Goal: Task Accomplishment & Management: Complete application form

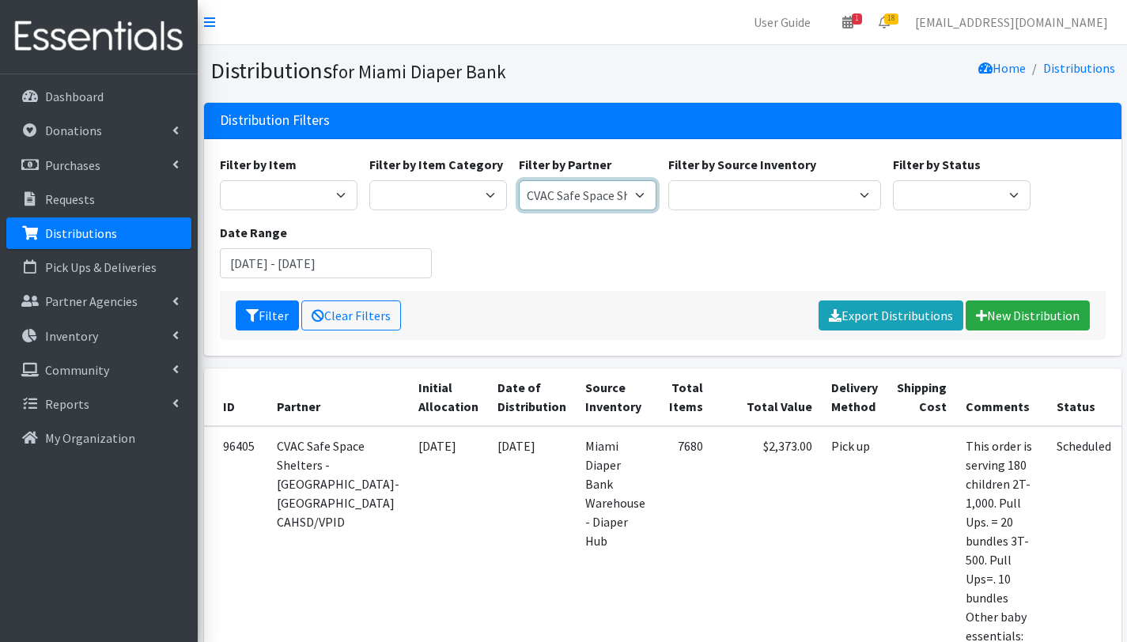
click at [638, 192] on select "305 Pink Pack A Safe Haven for Newborns Basic Needs [GEOGRAPHIC_DATA] Belafonte…" at bounding box center [588, 195] width 138 height 30
select select "2872"
click at [519, 180] on select "305 Pink Pack A Safe Haven for Newborns Basic Needs [GEOGRAPHIC_DATA] Belafonte…" at bounding box center [588, 195] width 138 height 30
click at [264, 317] on button "Filter" at bounding box center [267, 316] width 63 height 30
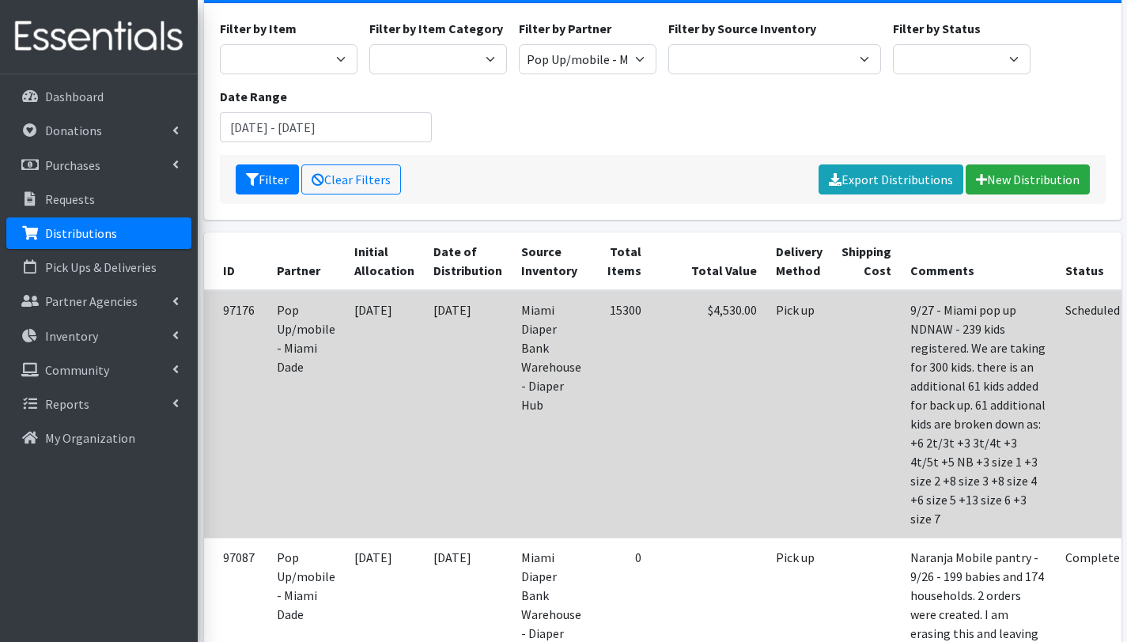
scroll to position [293, 0]
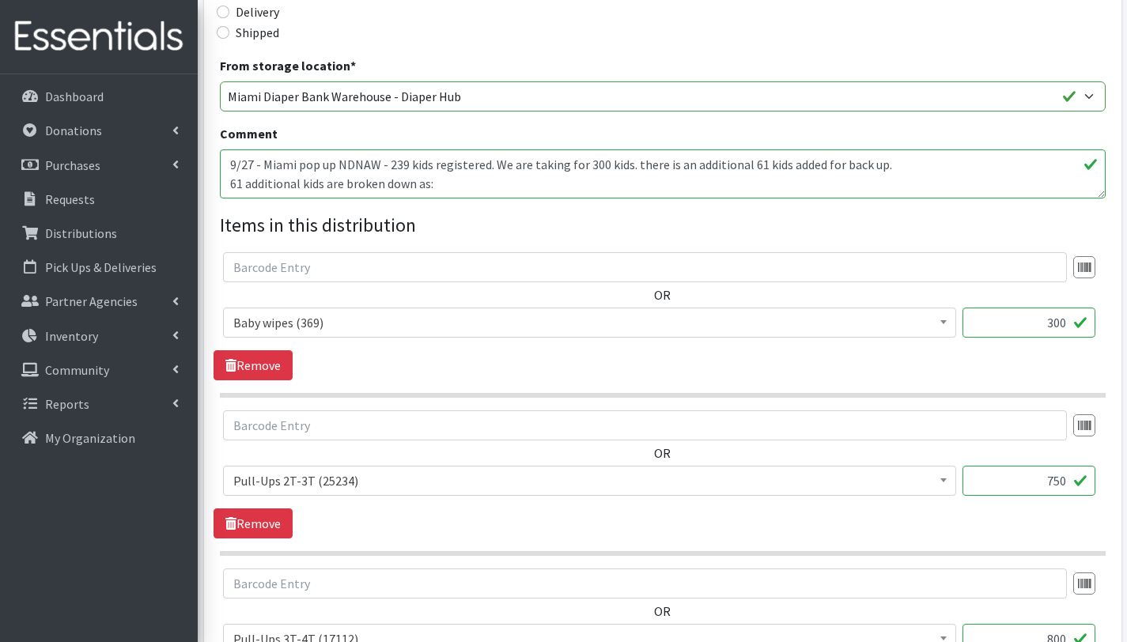
scroll to position [469, 0]
click at [1066, 323] on input "300" at bounding box center [1029, 323] width 133 height 30
type input "3"
type input "167"
click at [1066, 482] on input "750" at bounding box center [1029, 482] width 133 height 30
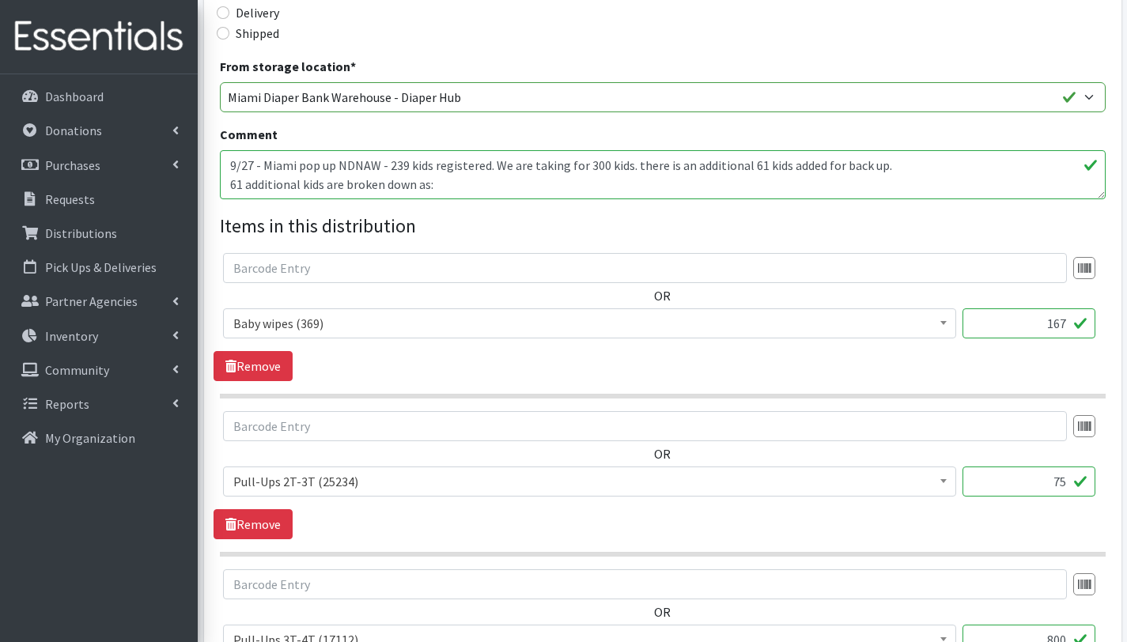
type input "7"
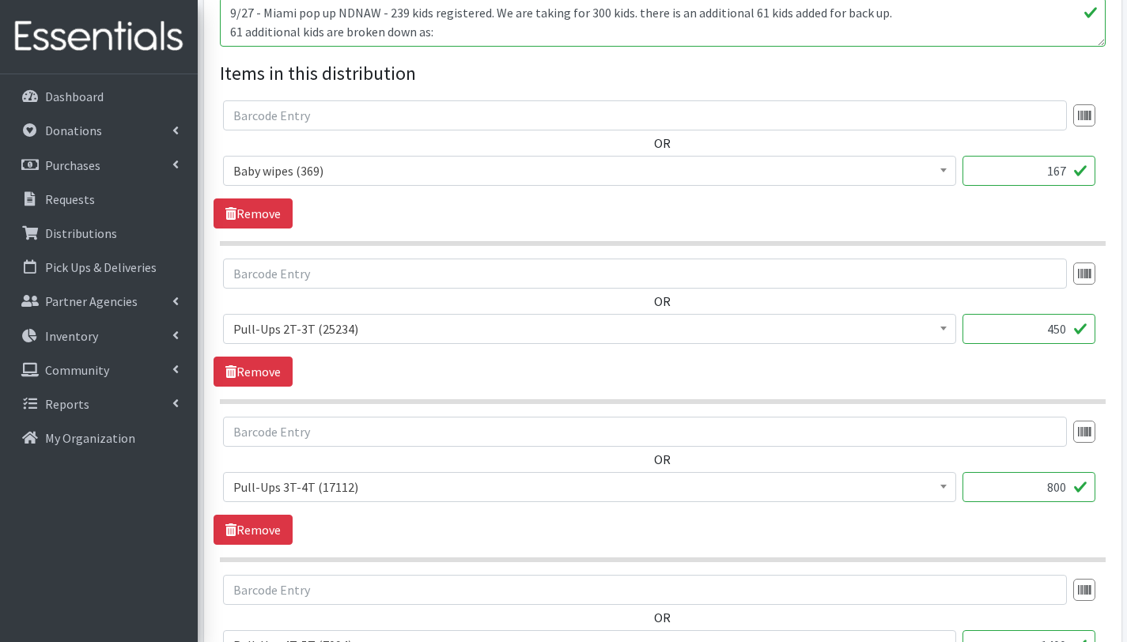
scroll to position [622, 0]
type input "450"
click at [1066, 488] on input "800" at bounding box center [1029, 486] width 133 height 30
type input "8"
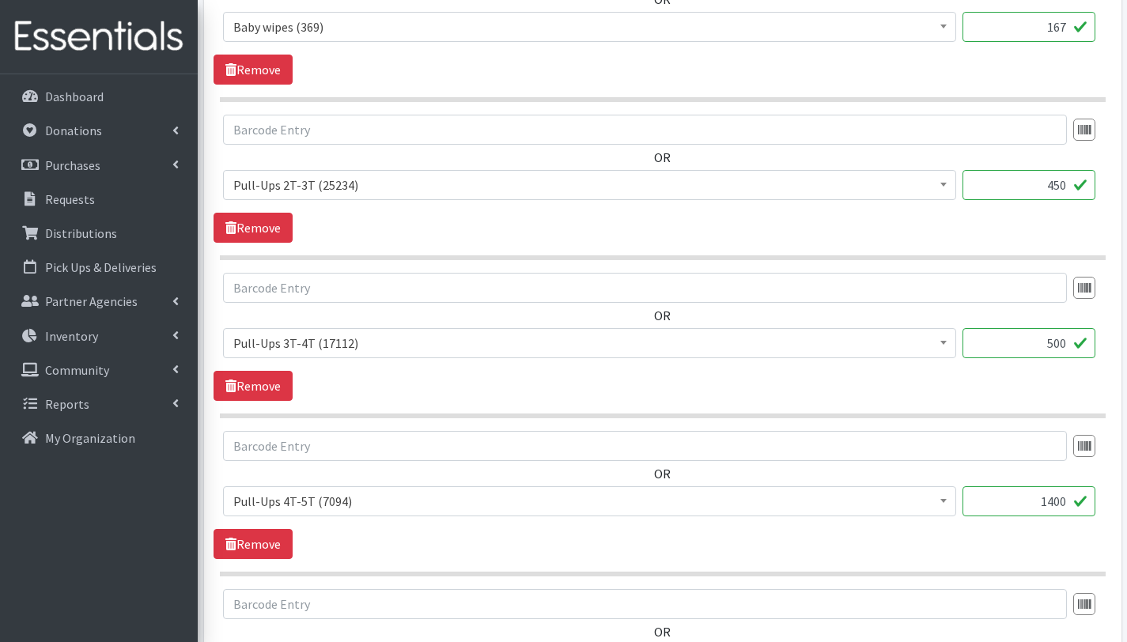
scroll to position [768, 0]
type input "500"
click at [1053, 500] on input "1400" at bounding box center [1029, 499] width 133 height 30
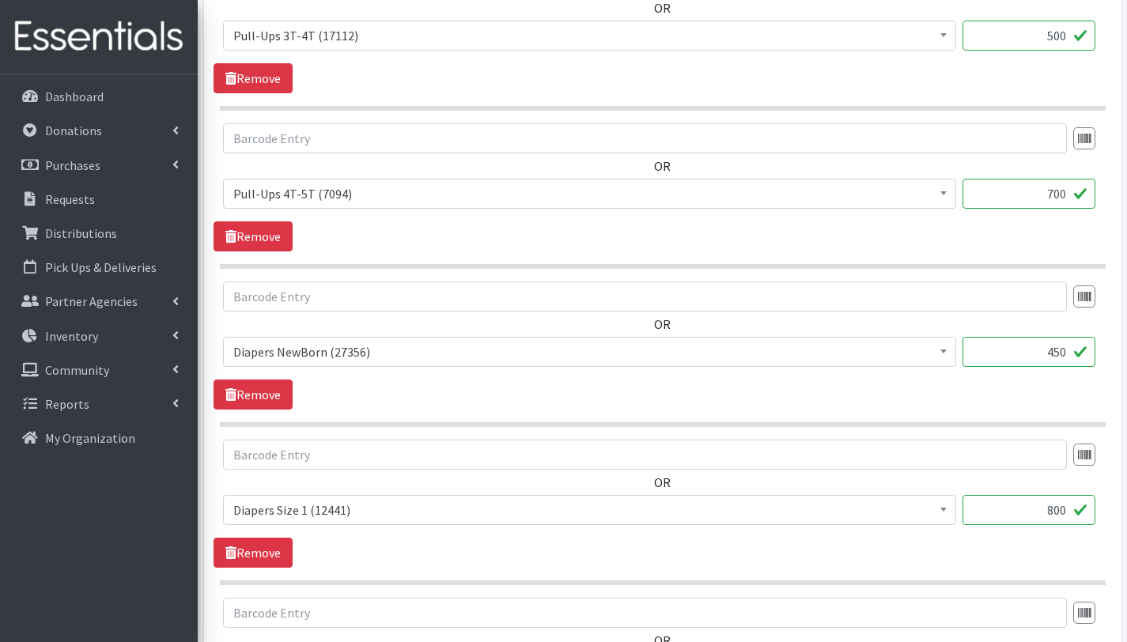
scroll to position [1074, 0]
type input "700"
click at [1060, 352] on input "450" at bounding box center [1029, 351] width 133 height 30
type input "300"
click at [1058, 508] on input "800" at bounding box center [1029, 509] width 133 height 30
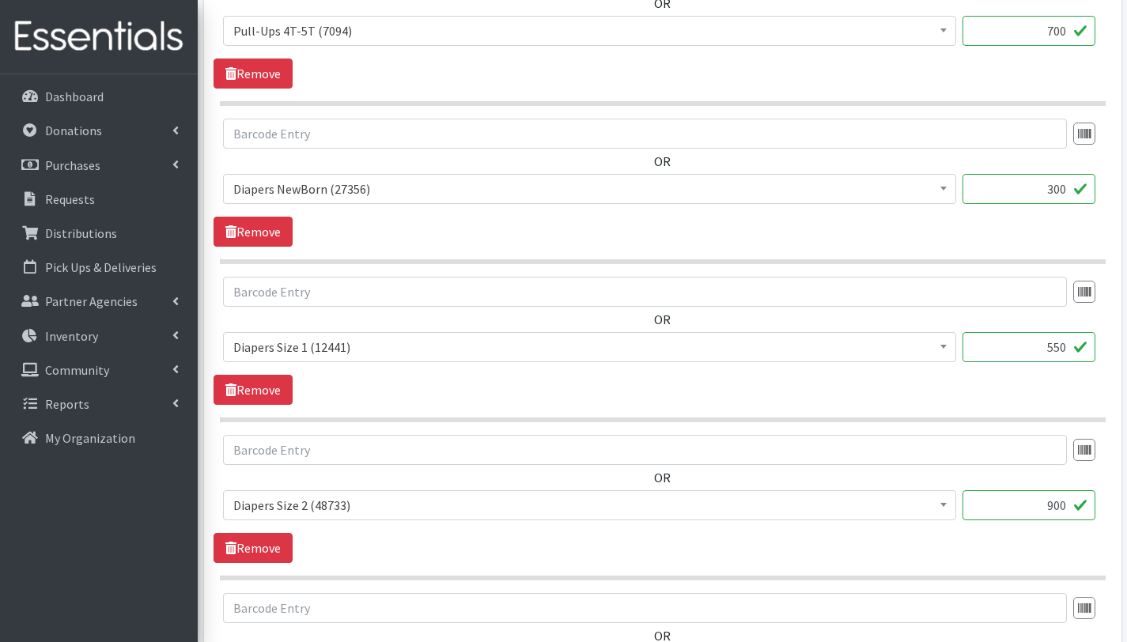
scroll to position [1263, 0]
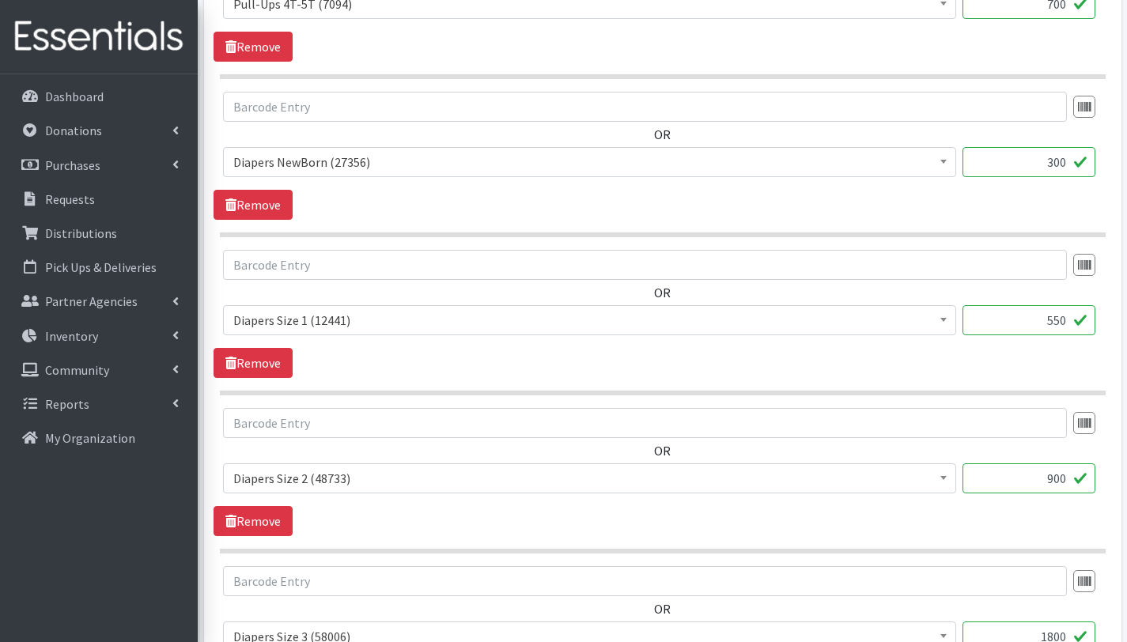
type input "550"
click at [1063, 483] on input "900" at bounding box center [1029, 478] width 133 height 30
type input "450"
click at [1056, 478] on input "1800" at bounding box center [1029, 478] width 133 height 30
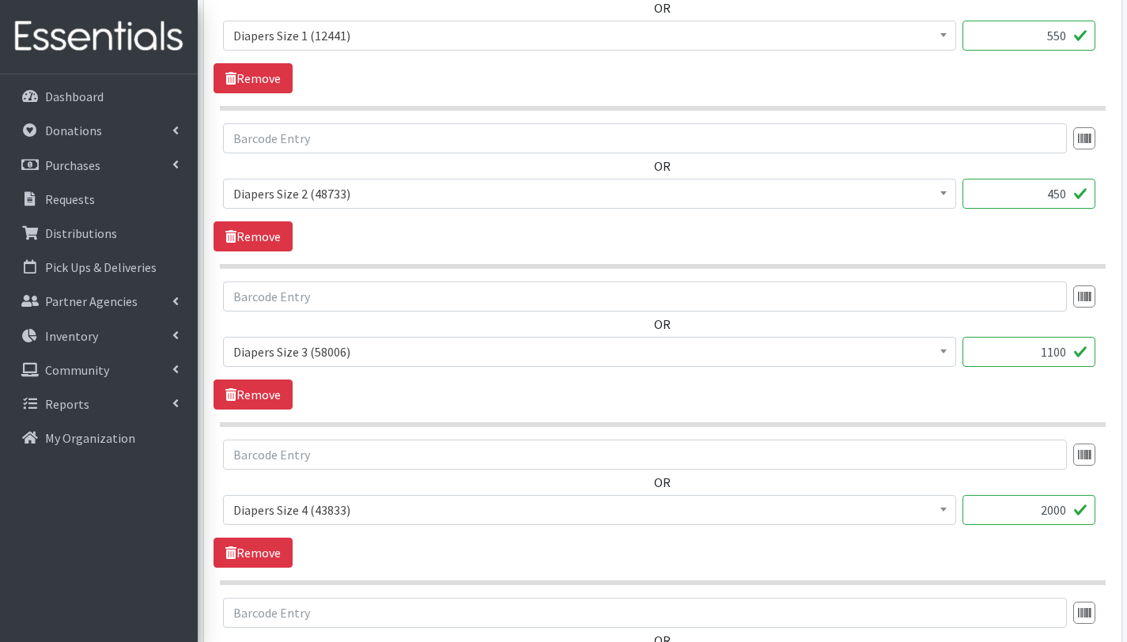
scroll to position [1548, 0]
type input "1100"
click at [1054, 516] on input "2000" at bounding box center [1029, 510] width 133 height 30
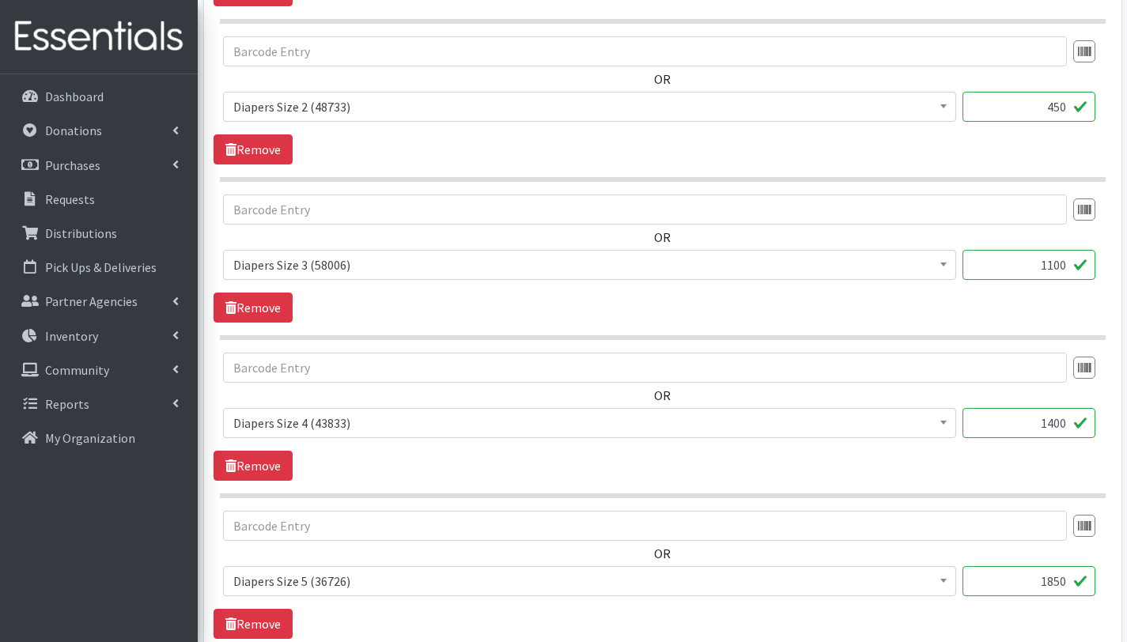
scroll to position [1636, 0]
type input "1400"
click at [1055, 581] on input "1850" at bounding box center [1029, 581] width 133 height 30
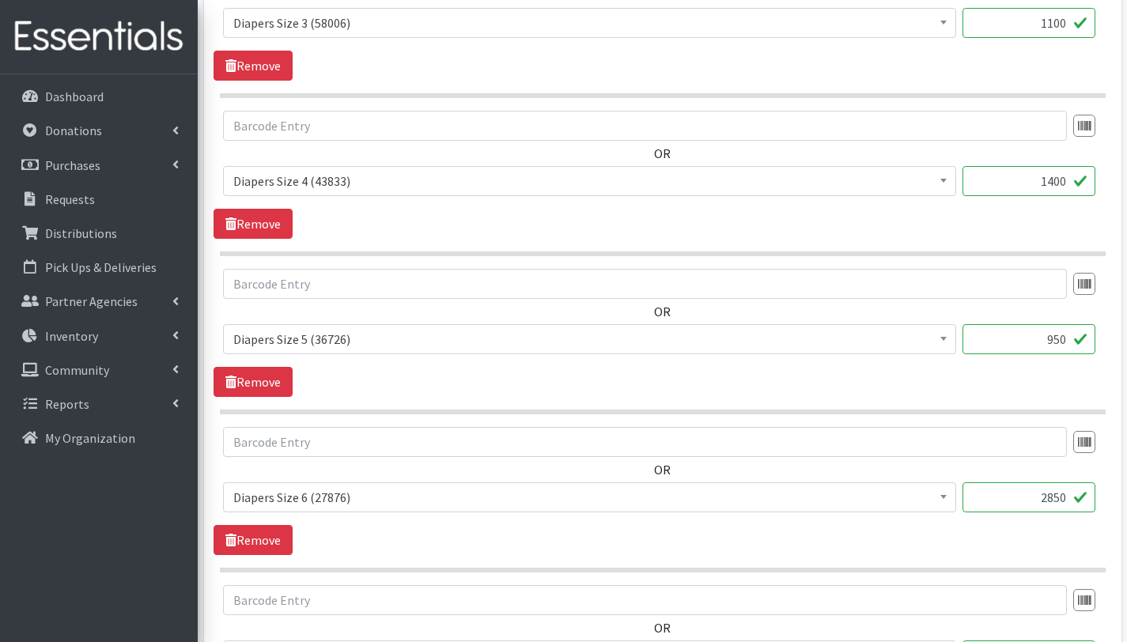
scroll to position [1892, 0]
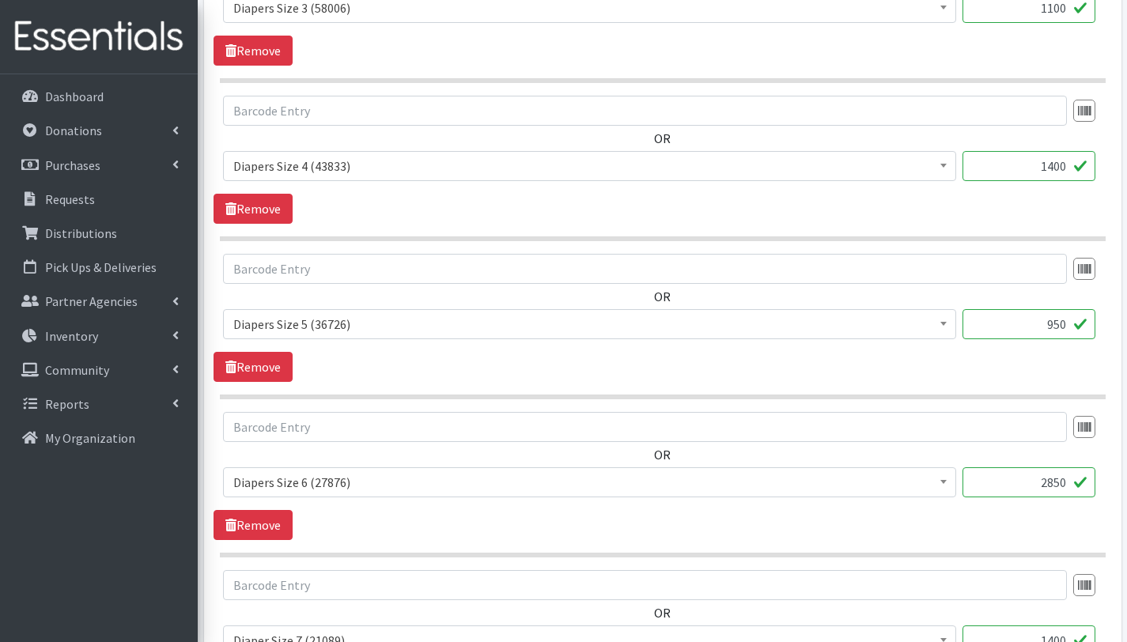
type input "950"
click at [1059, 482] on input "2850" at bounding box center [1029, 482] width 133 height 30
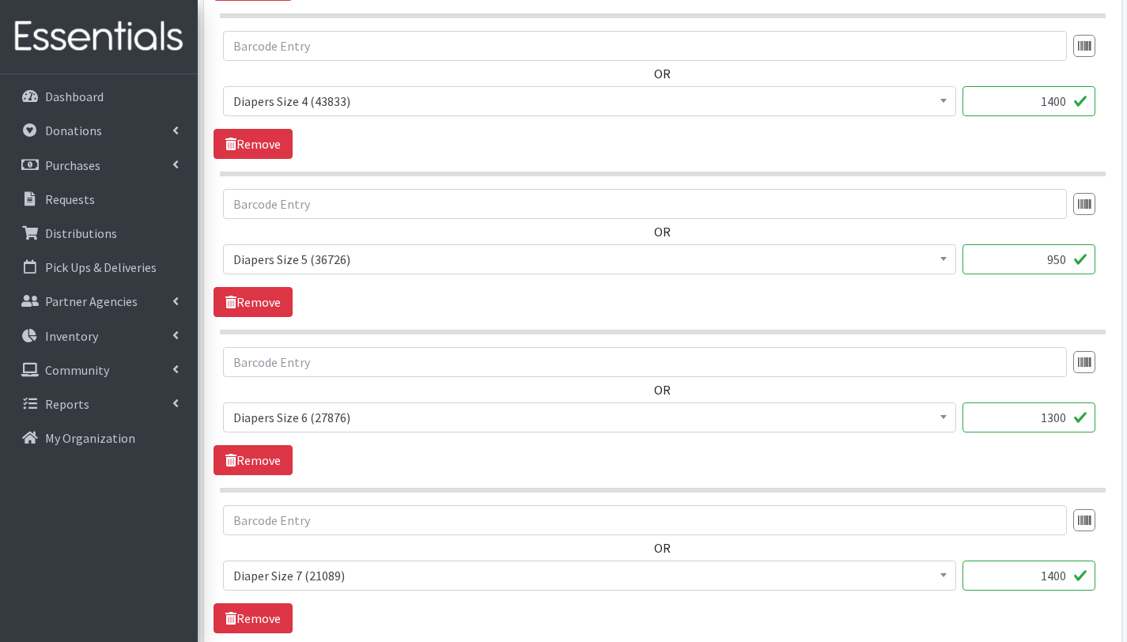
scroll to position [2019, 0]
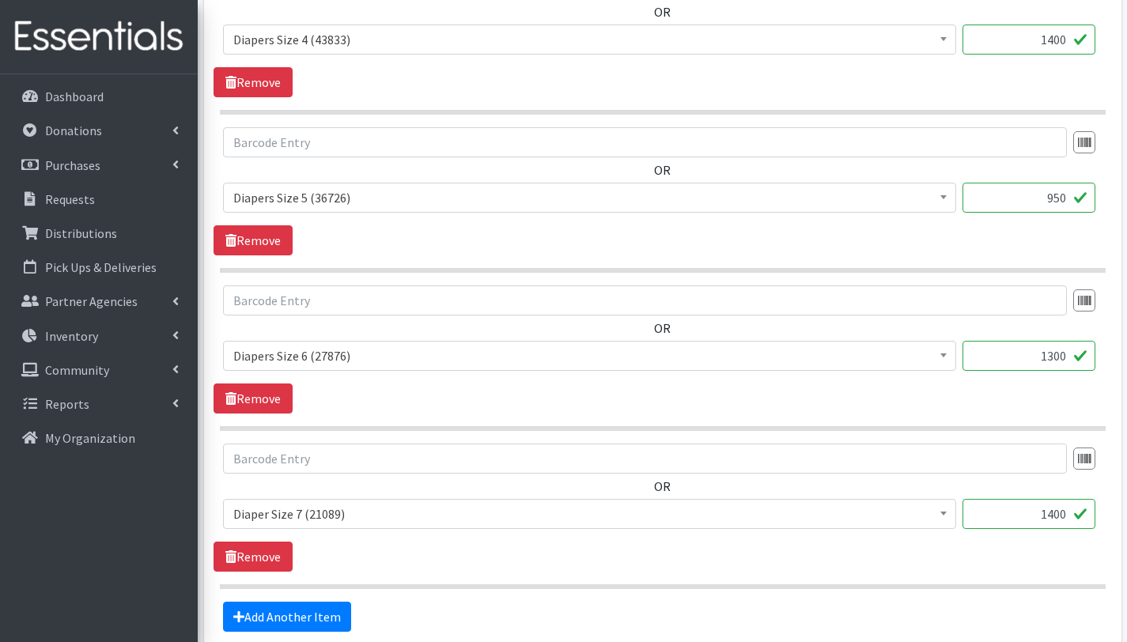
type input "1300"
click at [1061, 513] on input "1400" at bounding box center [1029, 514] width 133 height 30
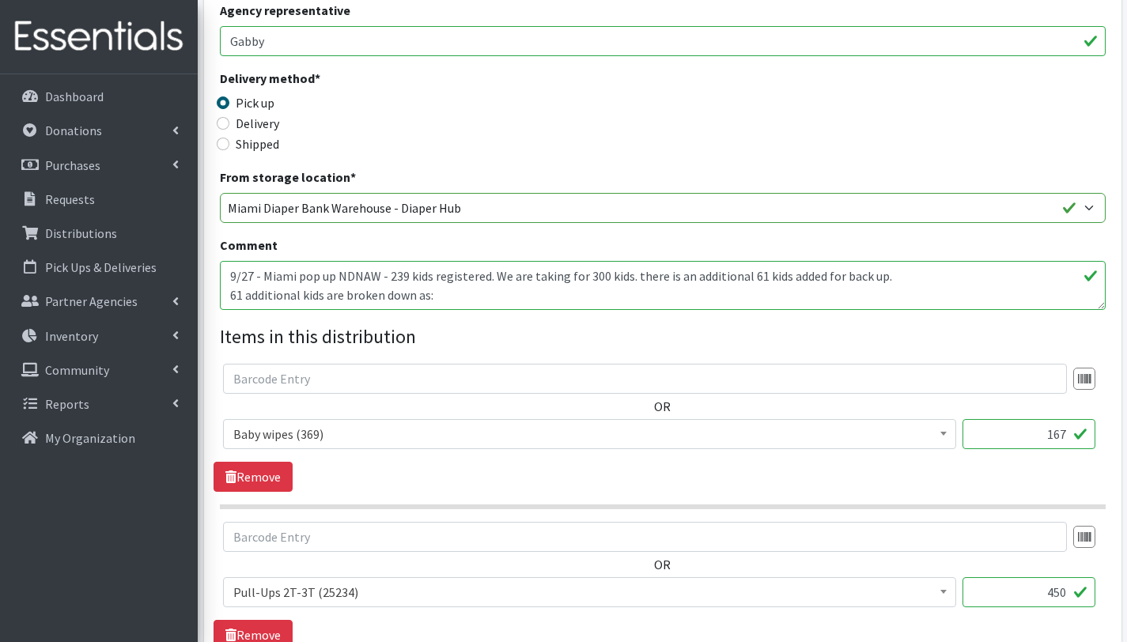
scroll to position [354, 0]
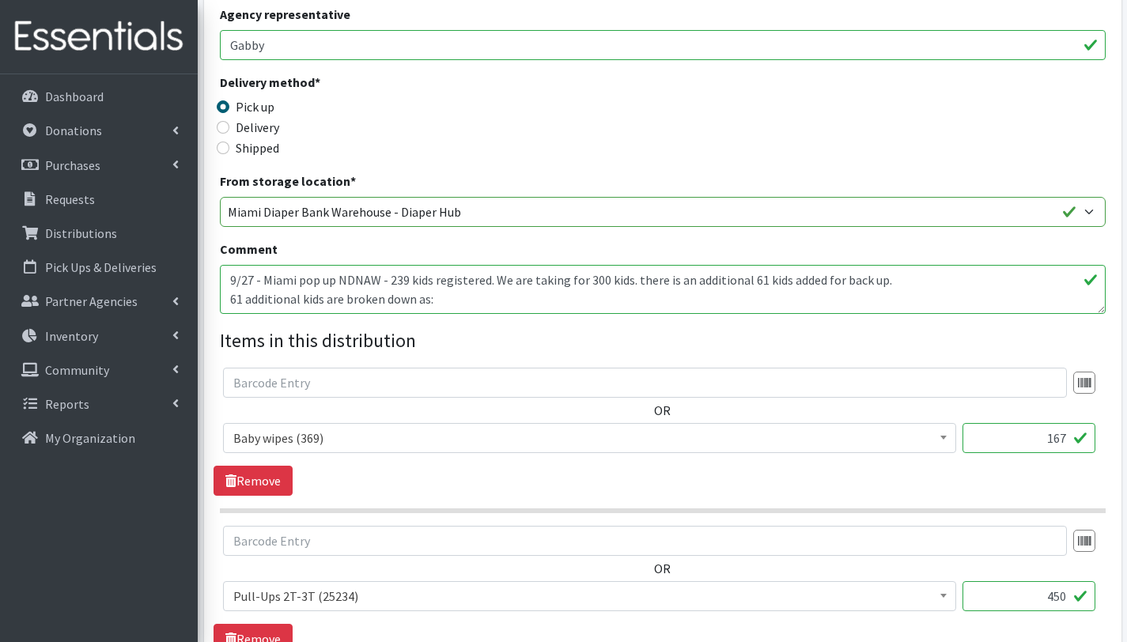
type input "650"
click at [388, 278] on textarea "9/27 - Miami pop up NDNAW - 239 kids registered. We are taking for 300 kids. th…" at bounding box center [663, 289] width 886 height 49
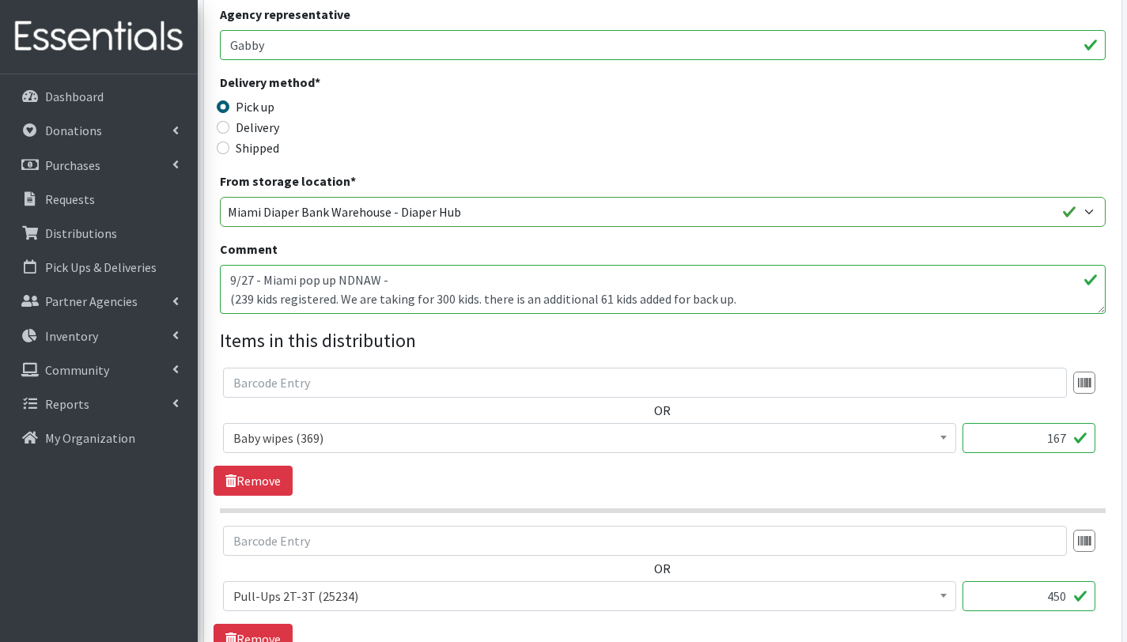
click at [740, 298] on textarea "9/27 - Miami pop up NDNAW - 239 kids registered. We are taking for 300 kids. th…" at bounding box center [663, 289] width 886 height 49
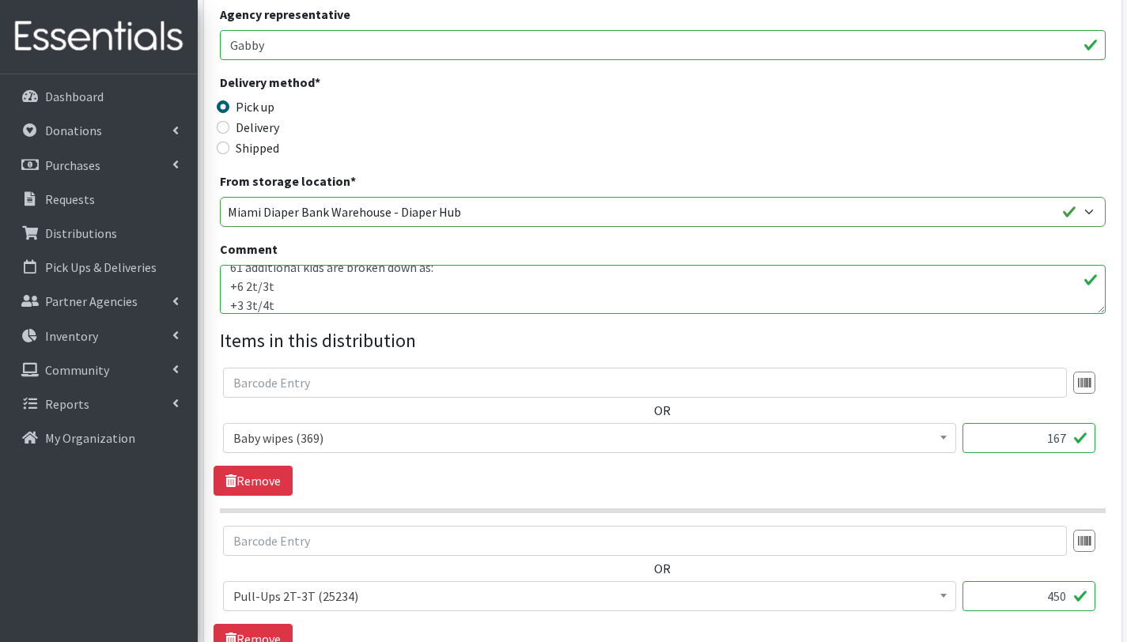
scroll to position [32, 0]
click at [229, 305] on textarea "9/27 - Miami pop up NDNAW - 239 kids registered. We are taking for 300 kids. th…" at bounding box center [663, 289] width 886 height 49
click at [229, 302] on textarea "9/27 - Miami pop up NDNAW - 239 kids registered. We are taking for 300 kids. th…" at bounding box center [663, 289] width 886 height 49
click at [226, 298] on textarea "9/27 - Miami pop up NDNAW - 239 kids registered. We are taking for 300 kids. th…" at bounding box center [663, 289] width 886 height 49
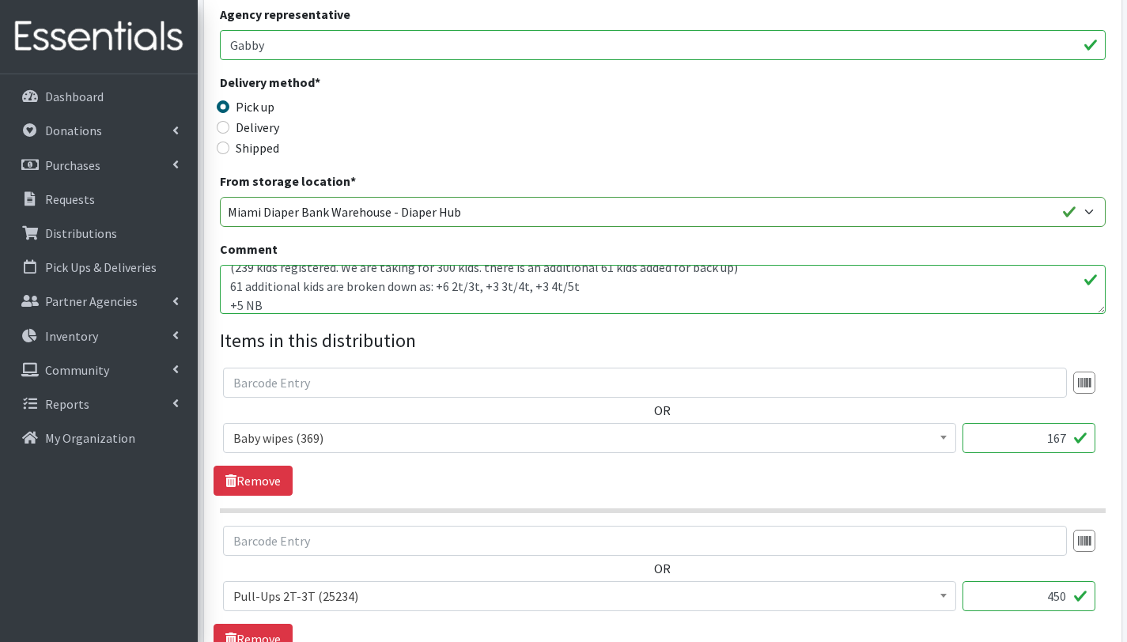
click at [229, 301] on textarea "9/27 - Miami pop up NDNAW - 239 kids registered. We are taking for 300 kids. th…" at bounding box center [663, 289] width 886 height 49
click at [231, 298] on textarea "9/27 - Miami pop up NDNAW - 239 kids registered. We are taking for 300 kids. th…" at bounding box center [663, 289] width 886 height 49
click at [226, 305] on textarea "9/27 - Miami pop up NDNAW - 239 kids registered. We are taking for 300 kids. th…" at bounding box center [663, 289] width 886 height 49
click at [231, 302] on textarea "9/27 - Miami pop up NDNAW - 239 kids registered. We are taking for 300 kids. th…" at bounding box center [663, 289] width 886 height 49
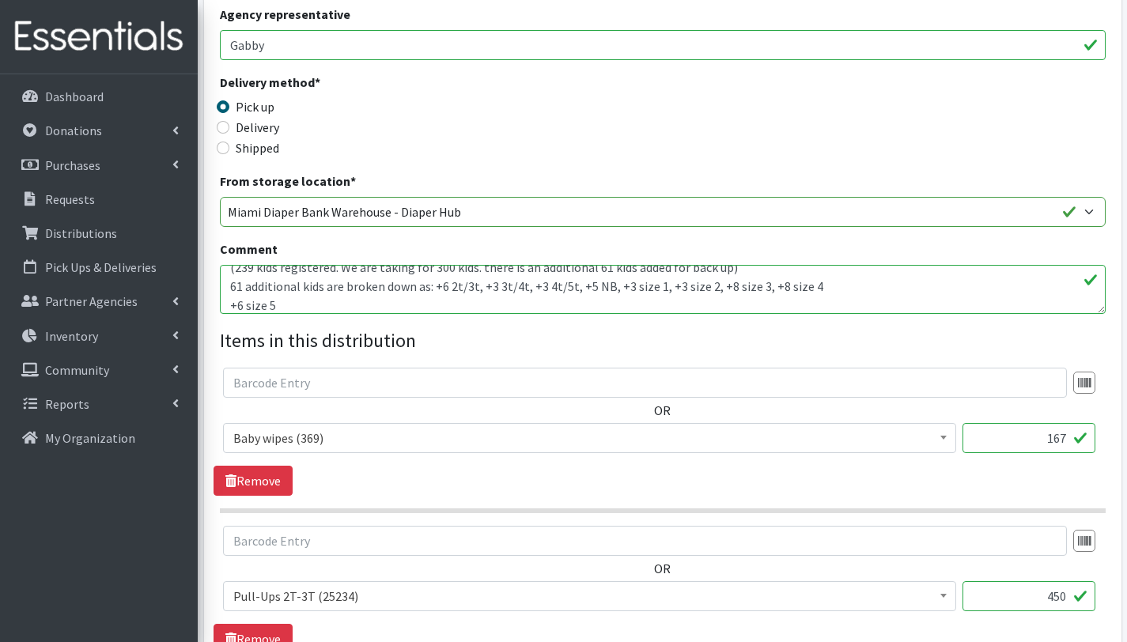
click at [229, 305] on textarea "9/27 - Miami pop up NDNAW - 239 kids registered. We are taking for 300 kids. th…" at bounding box center [663, 289] width 886 height 49
click at [233, 299] on textarea "9/27 - Miami pop up NDNAW - 239 kids registered. We are taking for 300 kids. th…" at bounding box center [663, 289] width 886 height 49
click at [223, 307] on textarea "9/27 - Miami pop up NDNAW - 239 kids registered. We are taking for 300 kids. th…" at bounding box center [663, 289] width 886 height 49
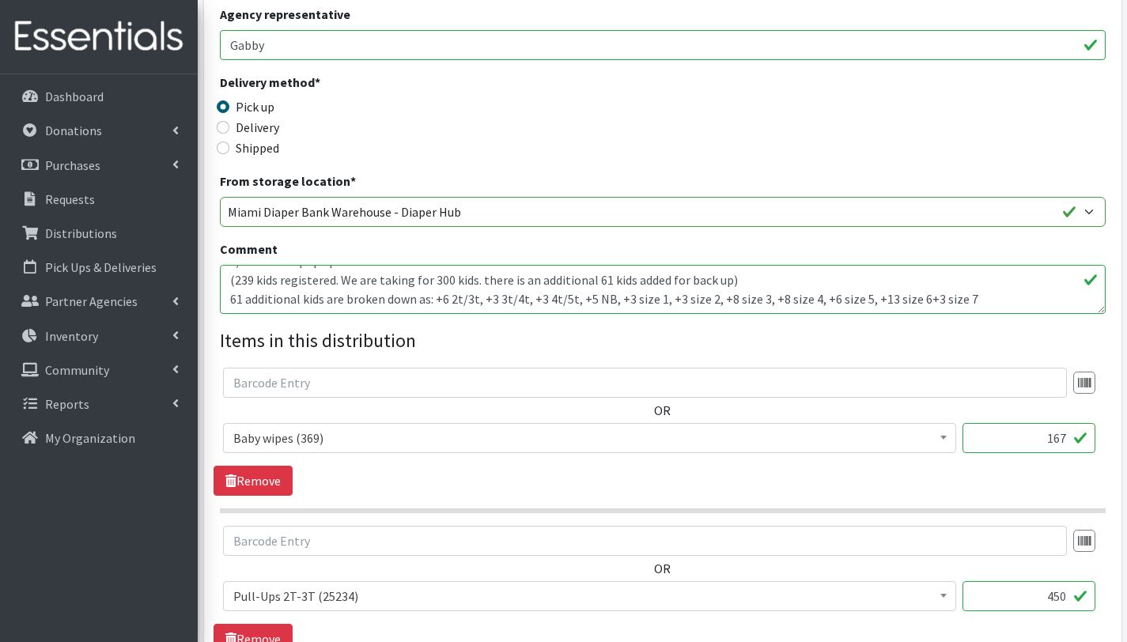
scroll to position [19, 0]
click at [1003, 293] on textarea "9/27 - Miami pop up NDNAW - 239 kids registered. We are taking for 300 kids. th…" at bounding box center [663, 289] width 886 height 49
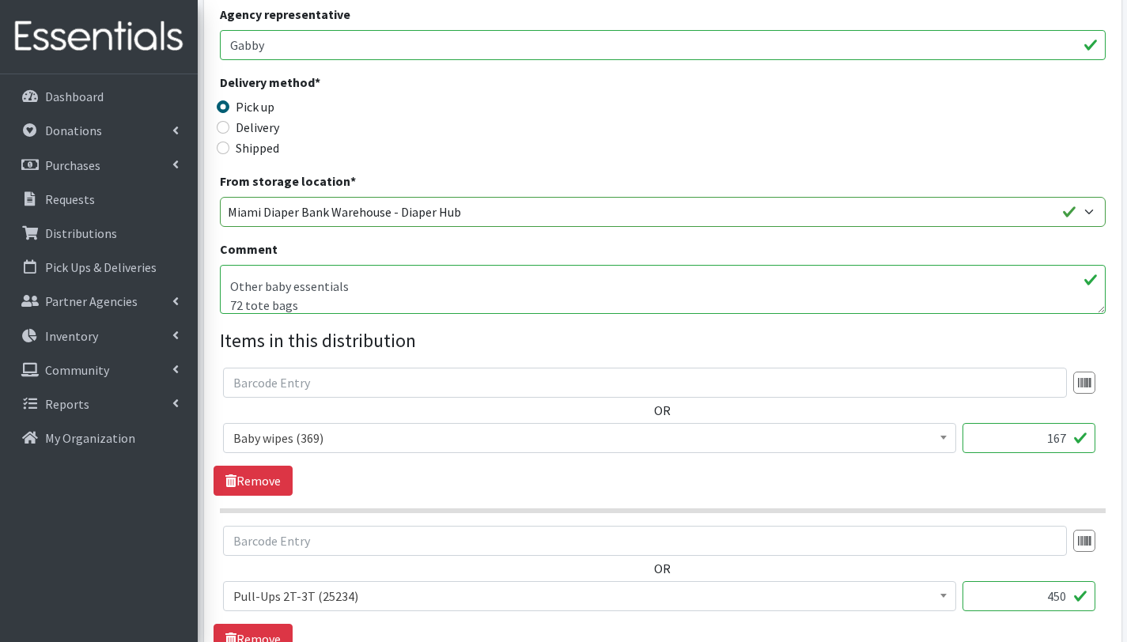
scroll to position [89, 0]
click at [243, 284] on textarea "9/27 - Miami pop up NDNAW - 239 kids registered. We are taking for 300 kids. th…" at bounding box center [663, 289] width 886 height 49
click at [309, 289] on textarea "9/27 - Miami pop up NDNAW - 239 kids registered. We are taking for 300 kids. th…" at bounding box center [663, 289] width 886 height 49
click at [365, 284] on textarea "9/27 - Miami pop up NDNAW - 239 kids registered. We are taking for 300 kids. th…" at bounding box center [663, 289] width 886 height 49
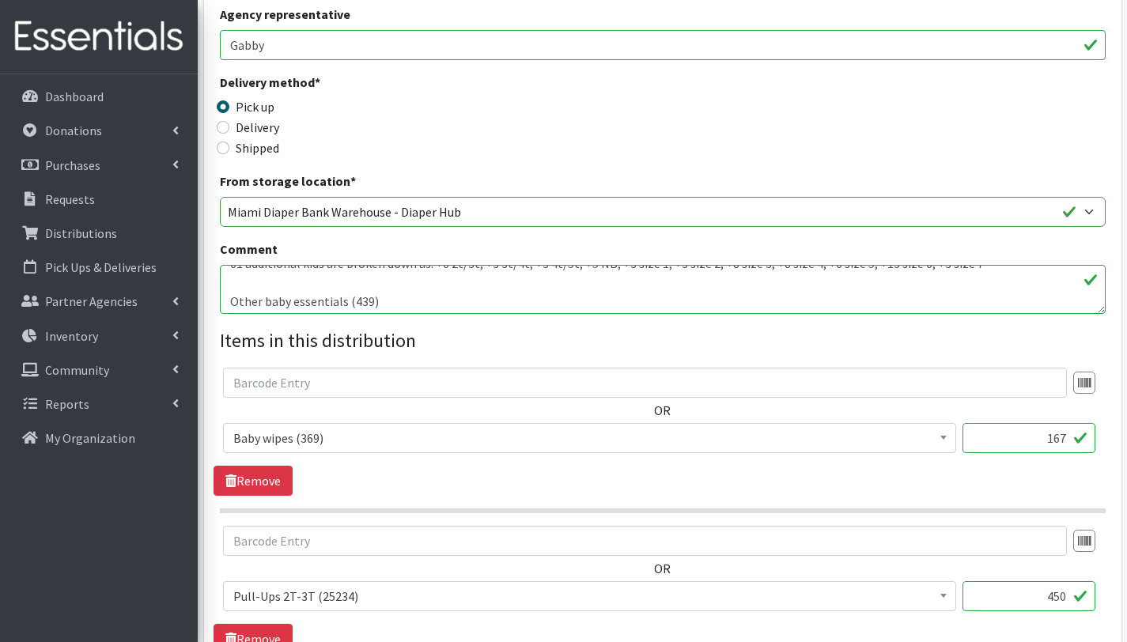
scroll to position [52, 0]
click at [367, 301] on textarea "9/27 - Miami pop up NDNAW - 239 kids registered. We are taking for 300 kids. th…" at bounding box center [663, 289] width 886 height 49
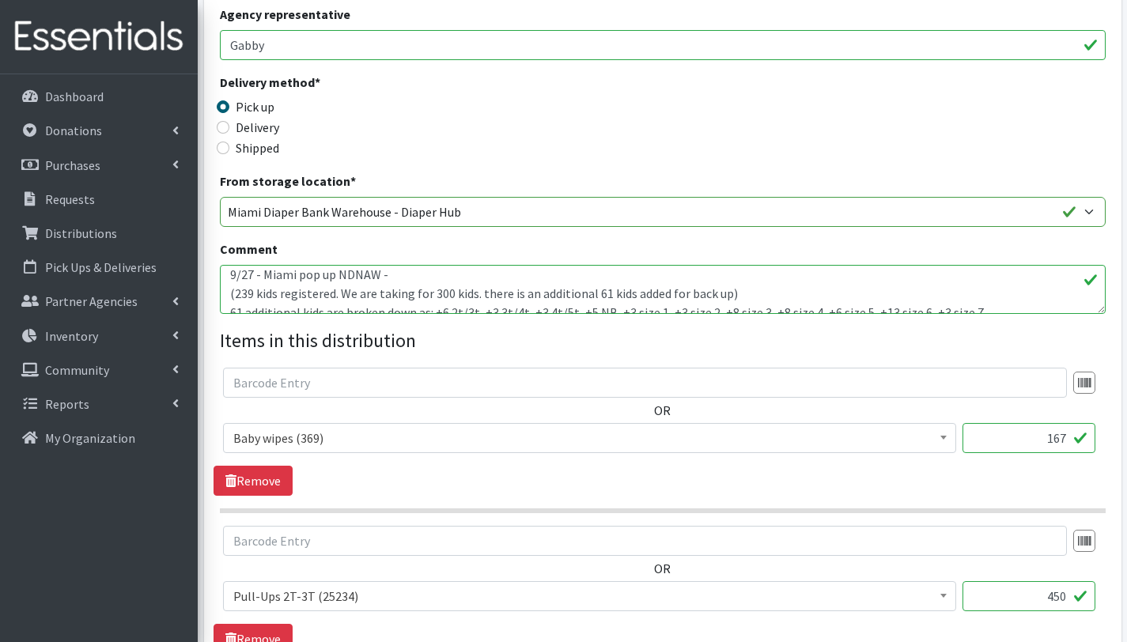
scroll to position [0, 0]
drag, startPoint x: 335, startPoint y: 278, endPoint x: 298, endPoint y: 277, distance: 36.4
click at [298, 277] on textarea "9/27 - Miami pop up NDNAW - 239 kids registered. We are taking for 300 kids. th…" at bounding box center [663, 289] width 886 height 49
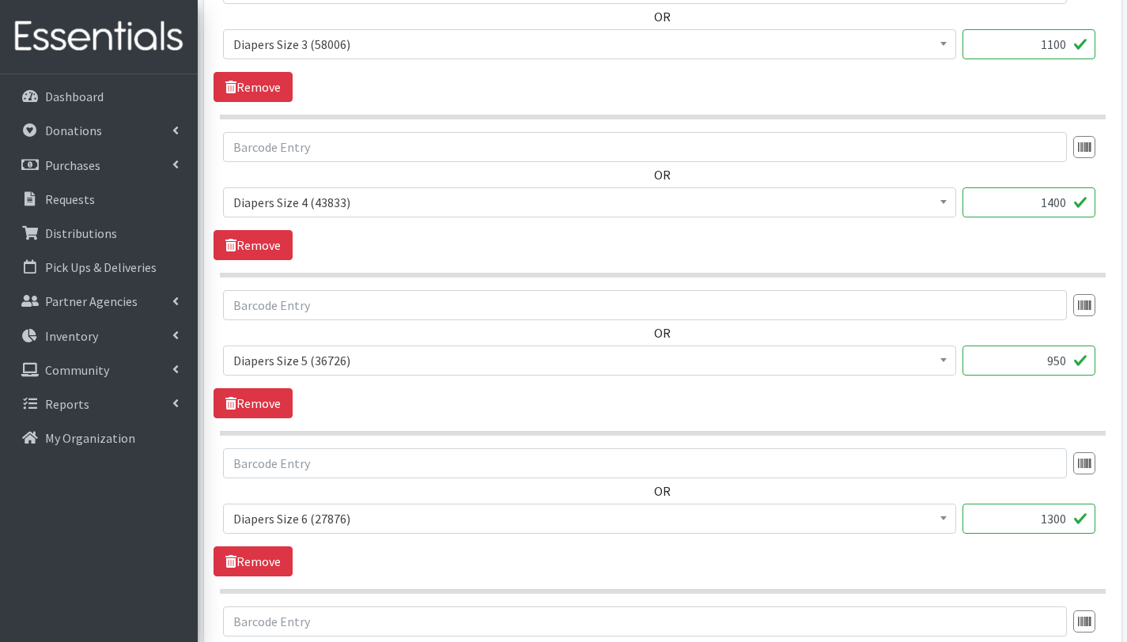
scroll to position [2170, 0]
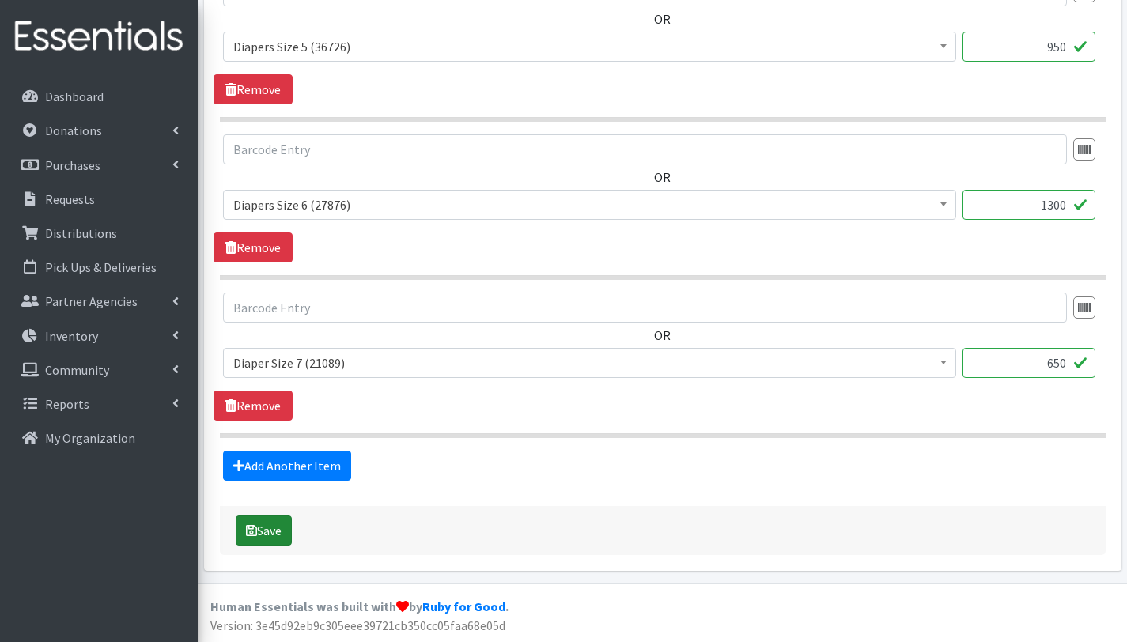
type textarea "9/27 - Miami POP UP " DIAPER NEEDS AWARENESS WEEK" NDNAW - (239 kids registered…"
click at [255, 527] on icon "submit" at bounding box center [251, 530] width 11 height 13
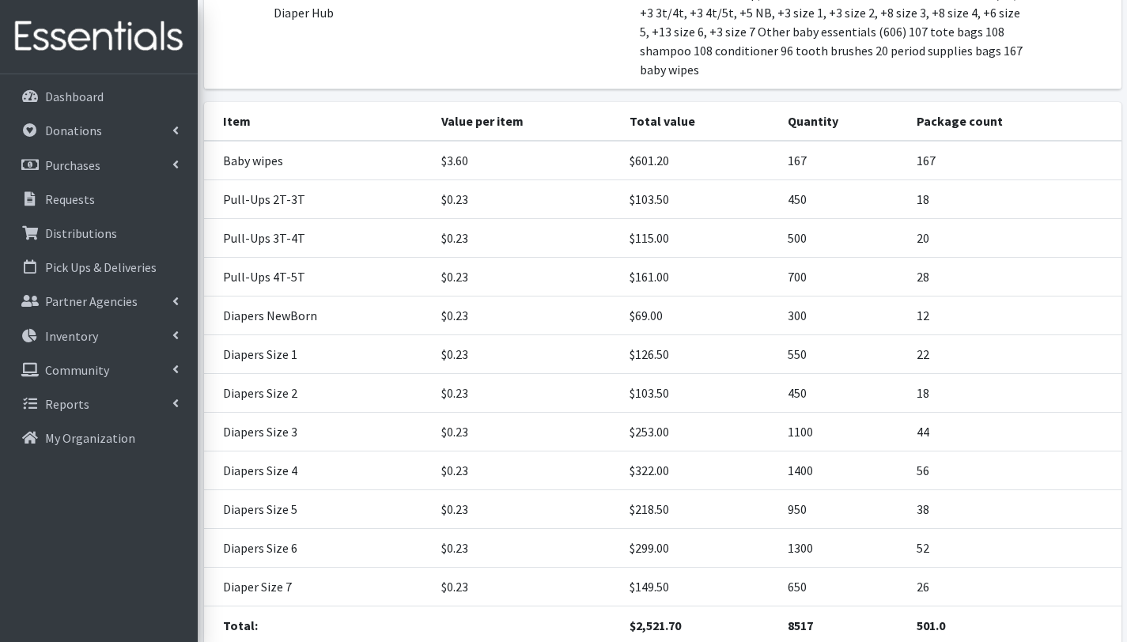
scroll to position [461, 0]
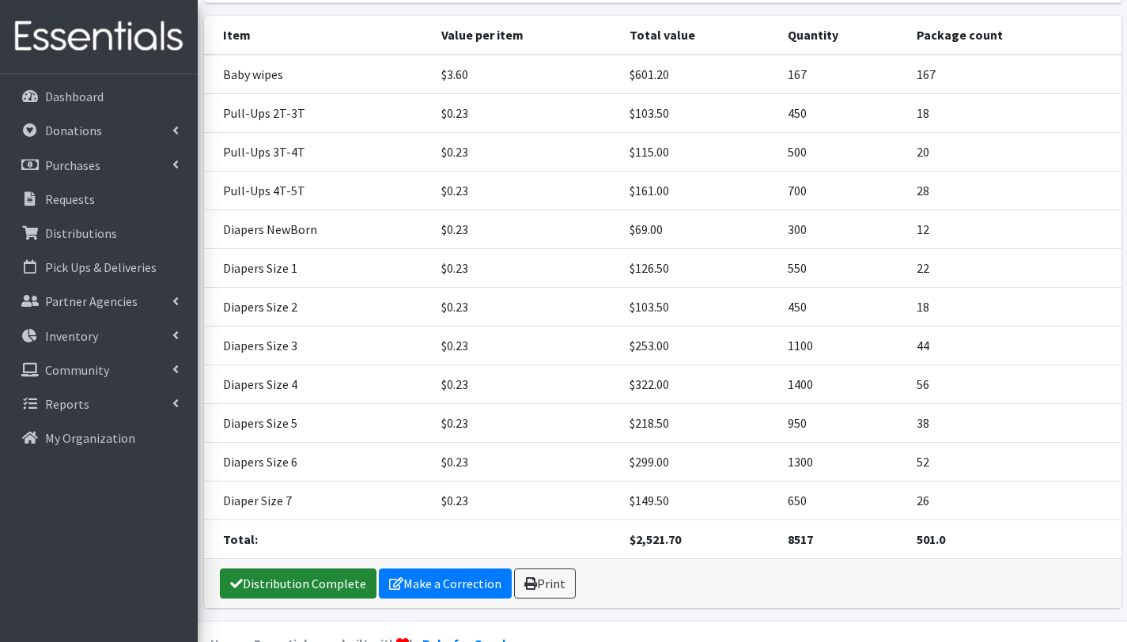
click at [319, 569] on link "Distribution Complete" at bounding box center [298, 584] width 157 height 30
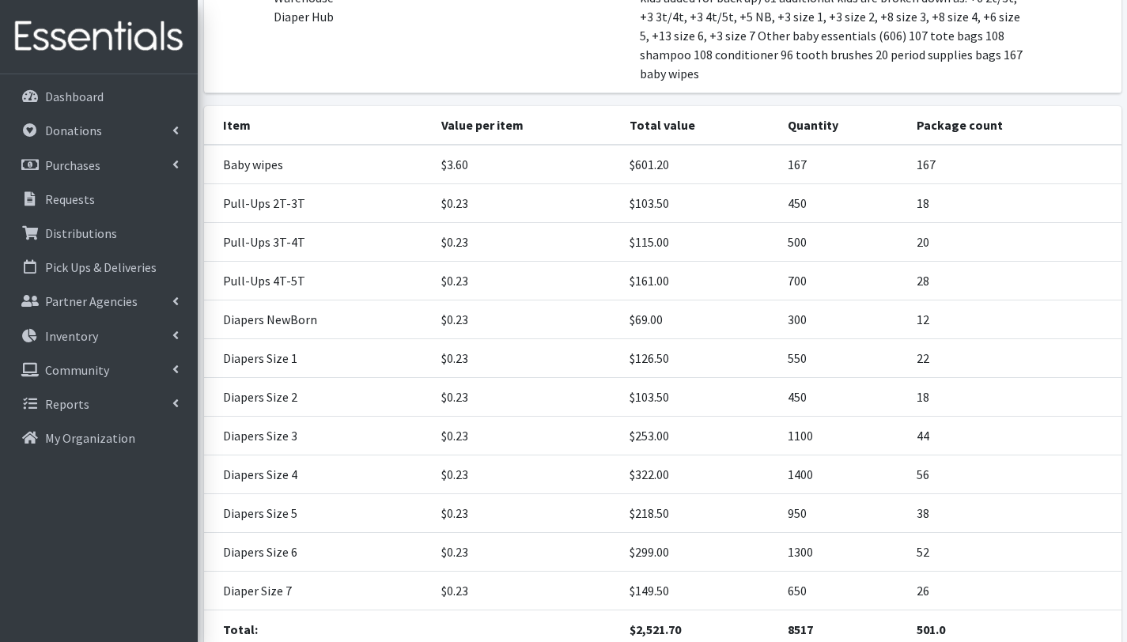
scroll to position [409, 0]
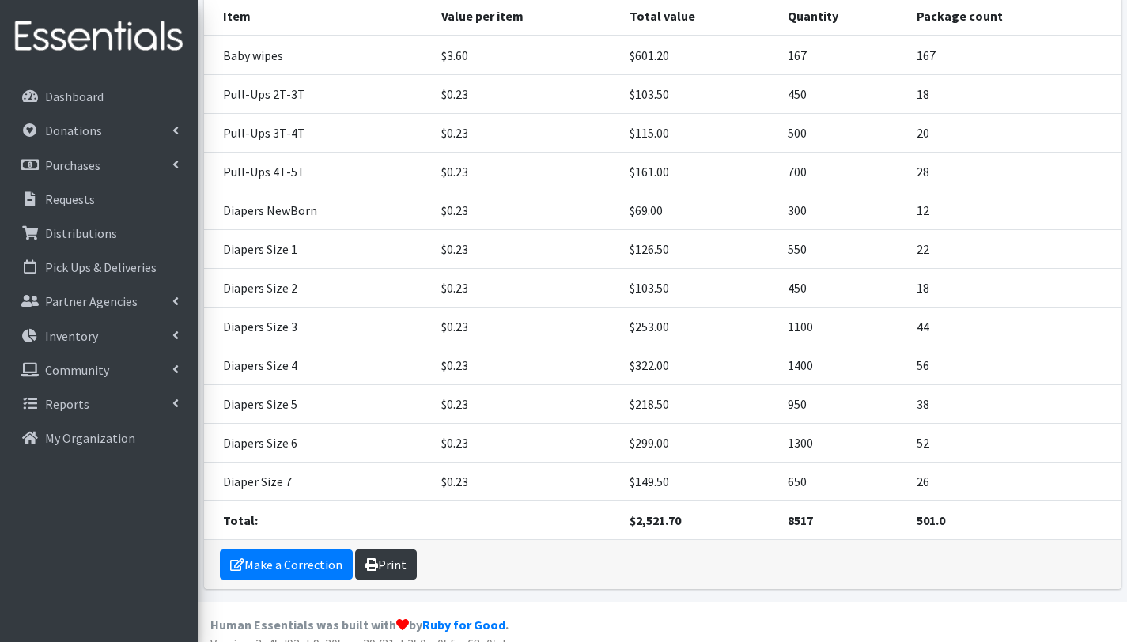
click at [388, 550] on link "Print" at bounding box center [386, 565] width 62 height 30
